Goal: Task Accomplishment & Management: Manage account settings

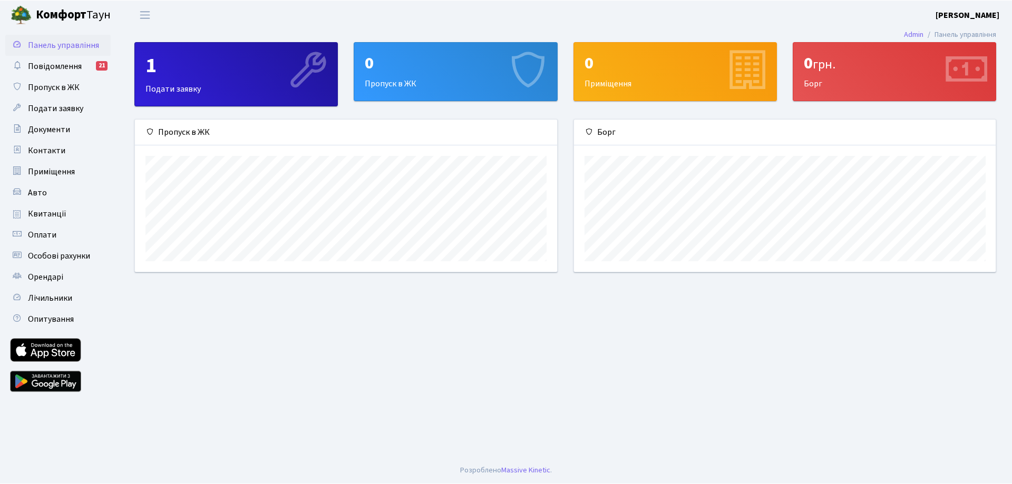
scroll to position [152, 422]
click at [58, 84] on span "Пропуск в ЖК" at bounding box center [54, 87] width 52 height 12
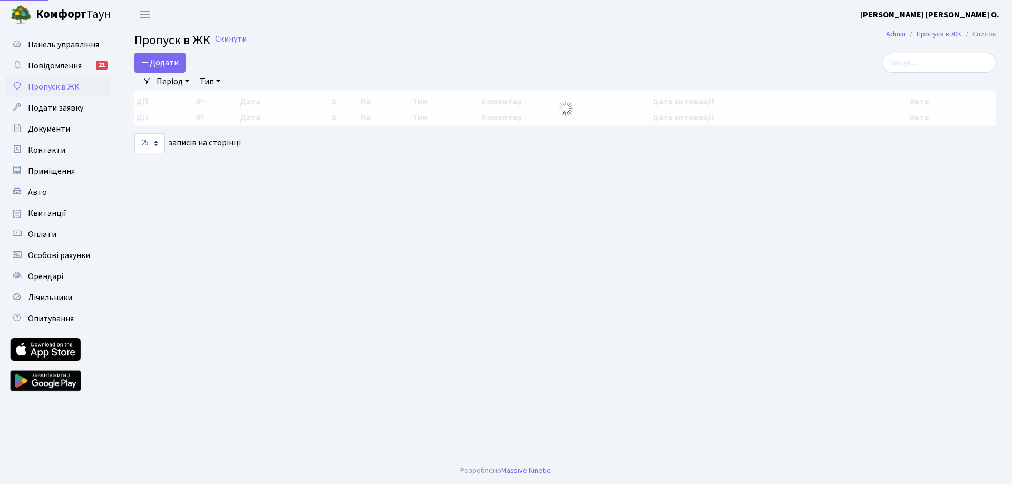
select select "25"
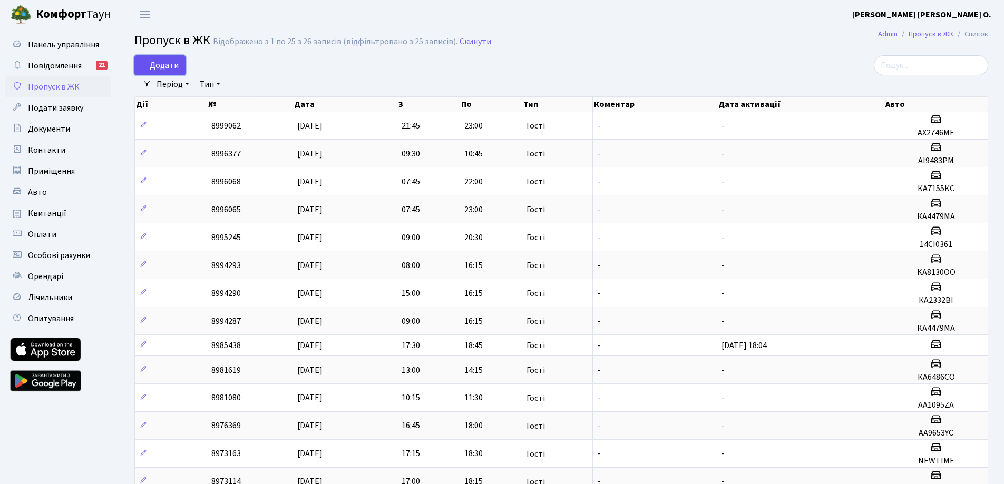
click at [167, 70] on span "Додати" at bounding box center [159, 66] width 37 height 12
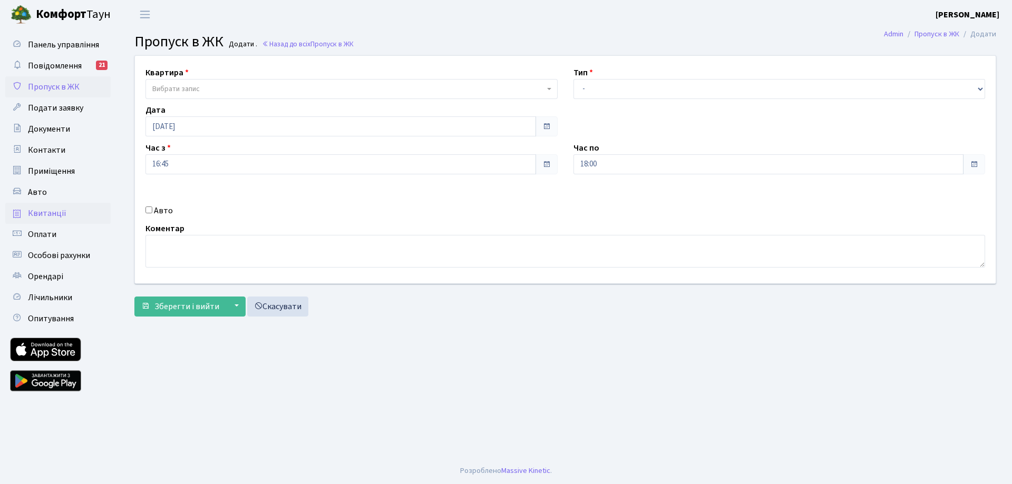
click at [47, 216] on span "Квитанції" at bounding box center [47, 214] width 38 height 12
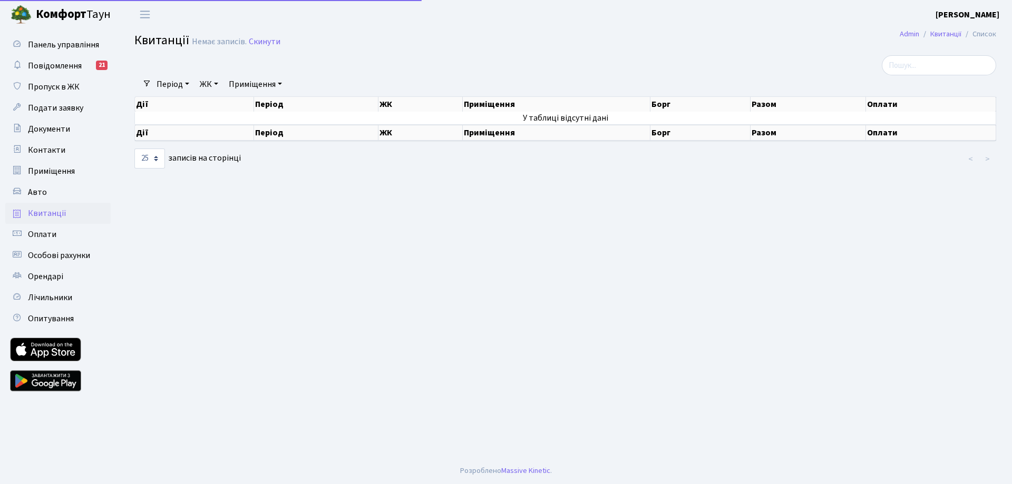
select select "25"
click at [48, 259] on span "Особові рахунки" at bounding box center [59, 256] width 62 height 12
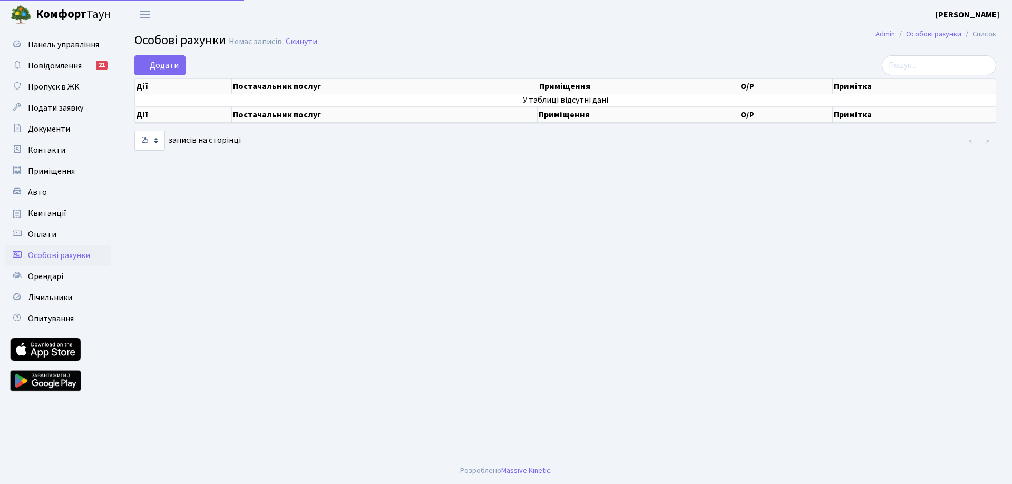
select select "25"
click at [63, 44] on span "Панель управління" at bounding box center [63, 45] width 71 height 12
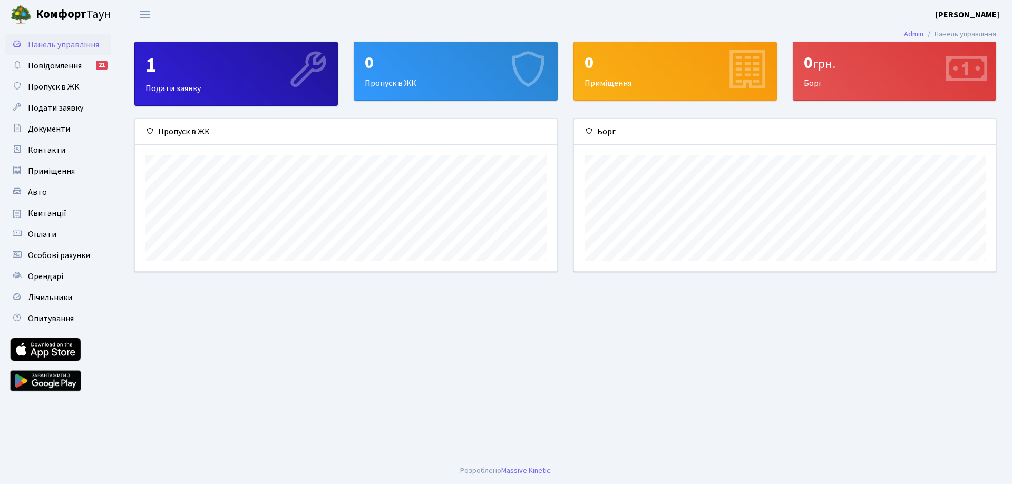
scroll to position [152, 422]
click at [61, 109] on span "Подати заявку" at bounding box center [55, 108] width 55 height 12
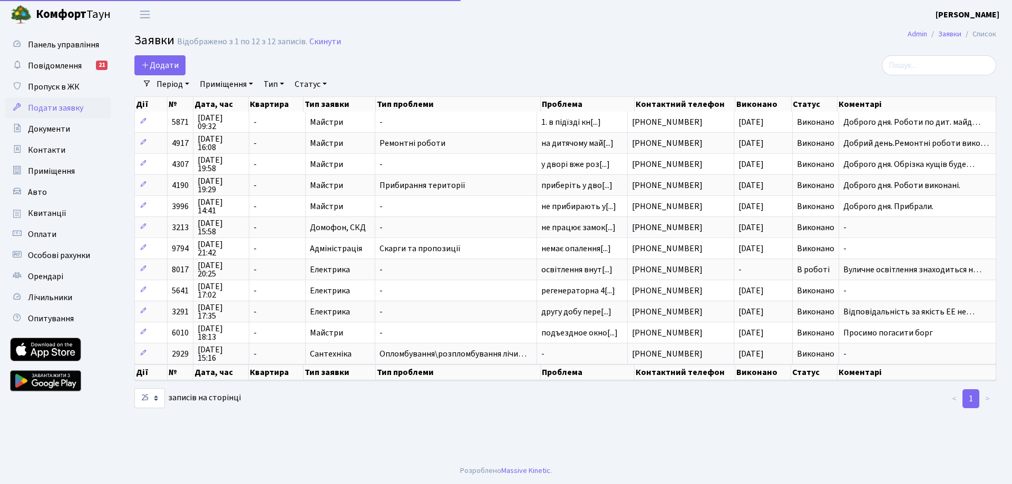
select select "25"
click at [42, 198] on link "Авто" at bounding box center [57, 192] width 105 height 21
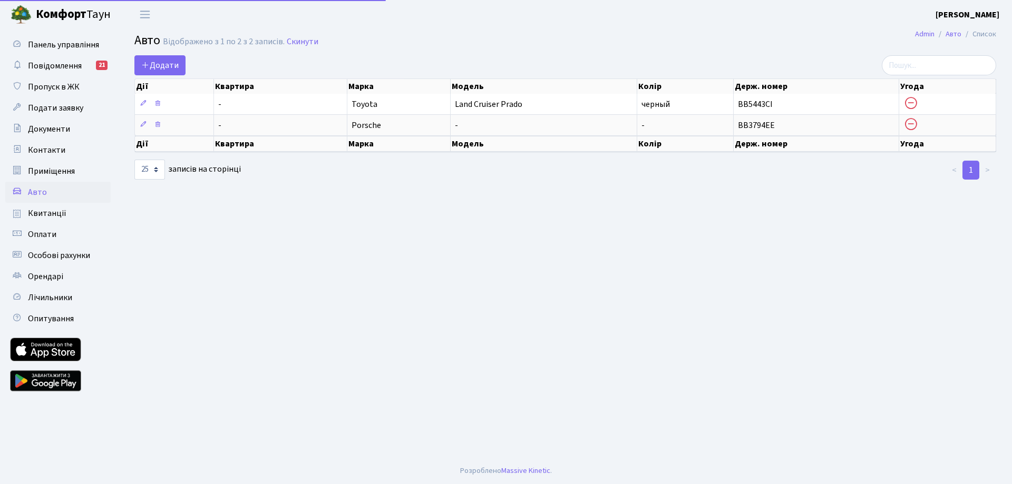
select select "25"
click at [69, 50] on span "Панель управління" at bounding box center [63, 45] width 71 height 12
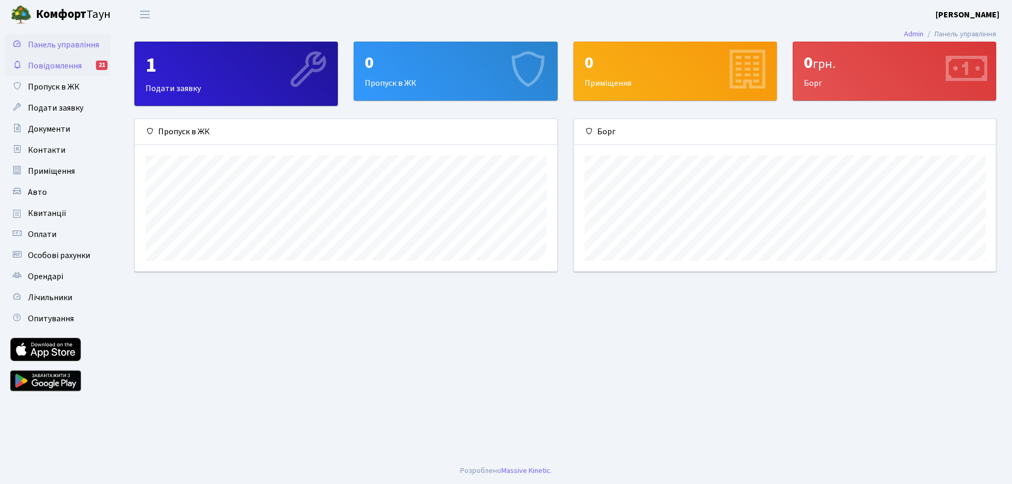
scroll to position [152, 422]
click at [50, 193] on link "Авто" at bounding box center [57, 192] width 105 height 21
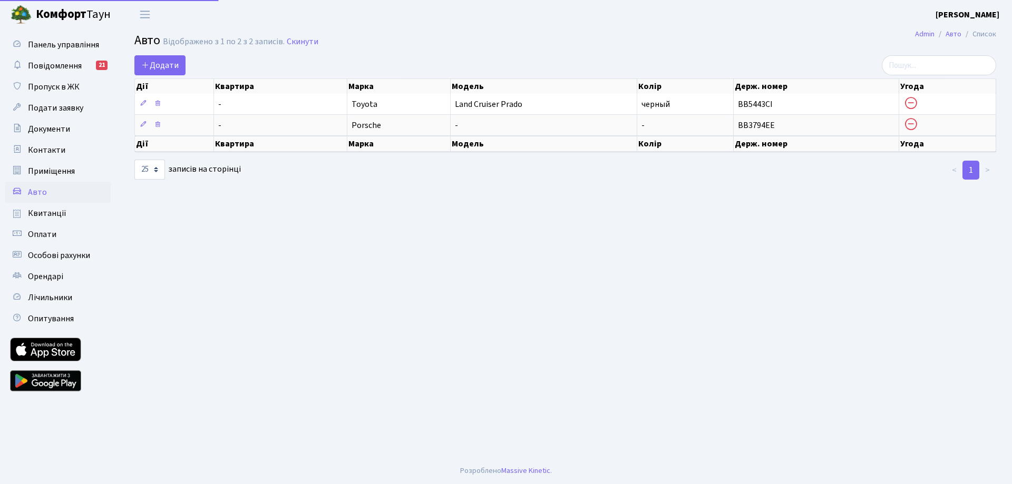
select select "25"
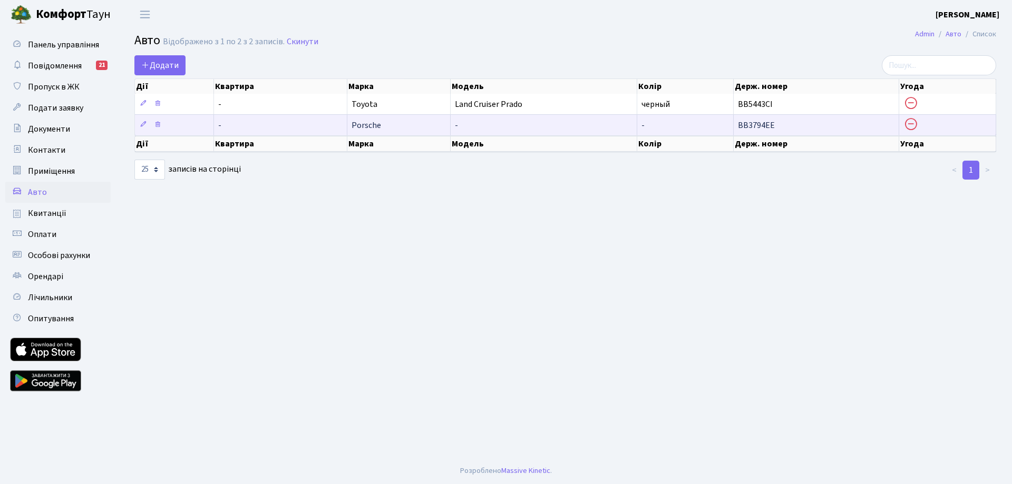
click at [913, 127] on icon at bounding box center [911, 124] width 15 height 15
click at [911, 125] on icon at bounding box center [911, 124] width 15 height 15
click at [158, 127] on icon at bounding box center [157, 124] width 7 height 7
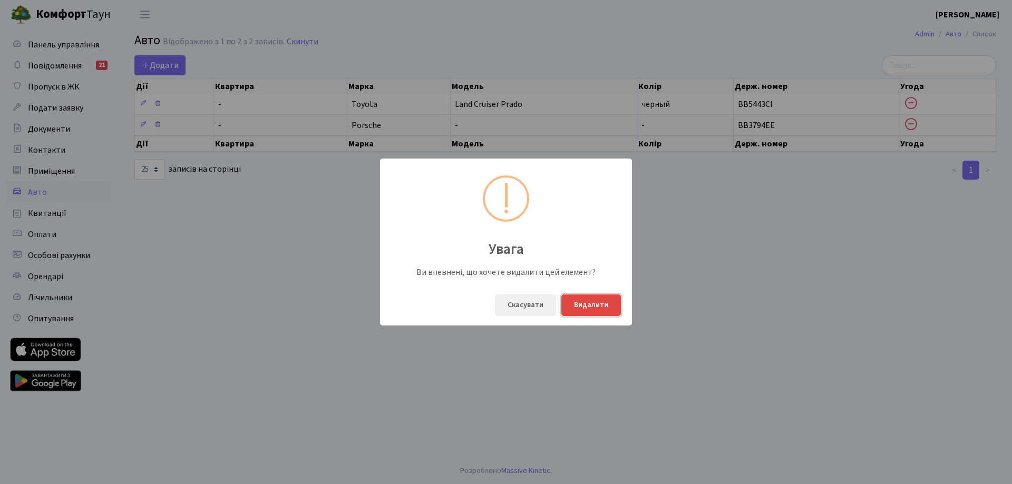
click at [601, 309] on button "Видалити" at bounding box center [591, 306] width 60 height 22
